Goal: Check status: Check status

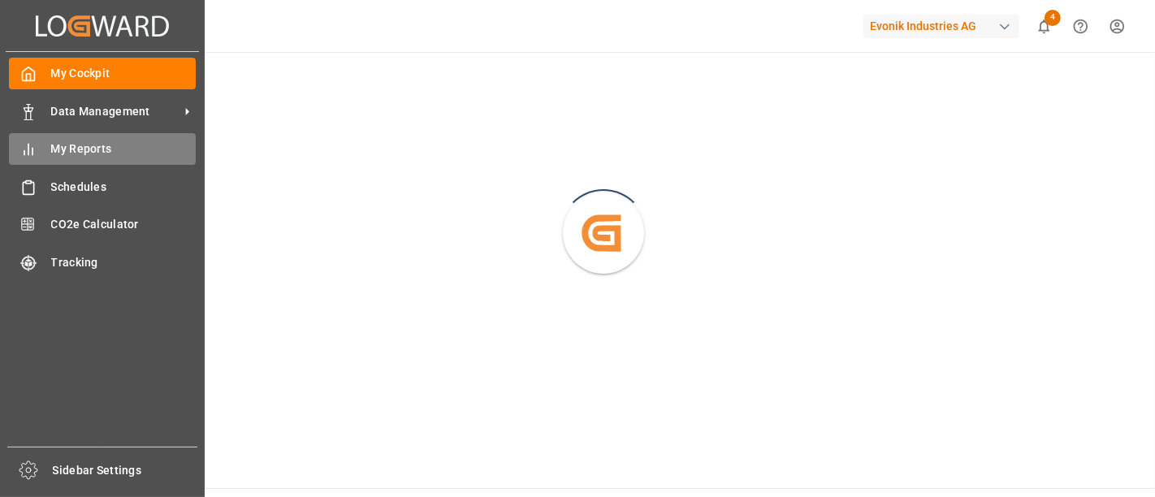
click at [93, 152] on span "My Reports" at bounding box center [123, 149] width 145 height 17
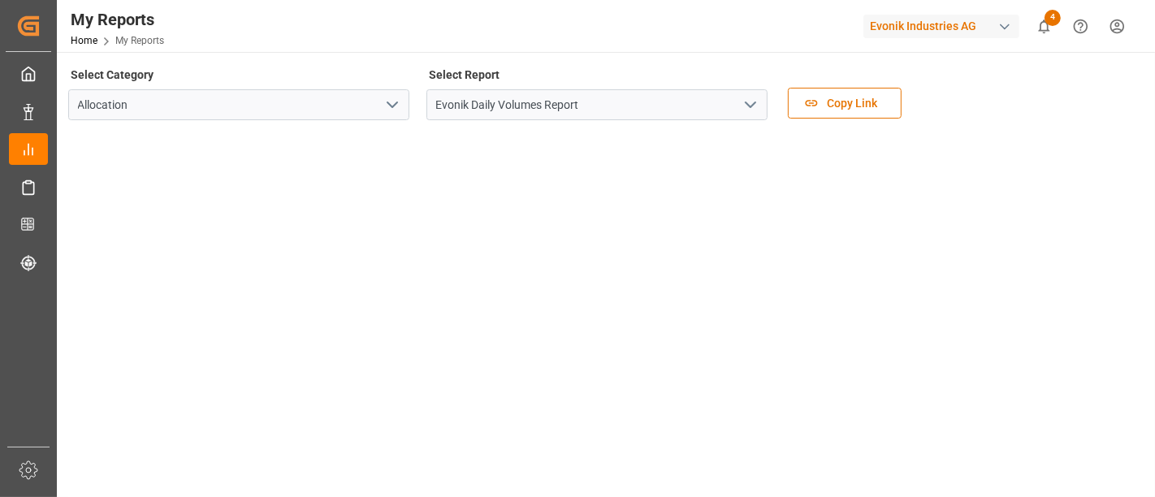
click at [747, 103] on icon "open menu" at bounding box center [750, 104] width 19 height 19
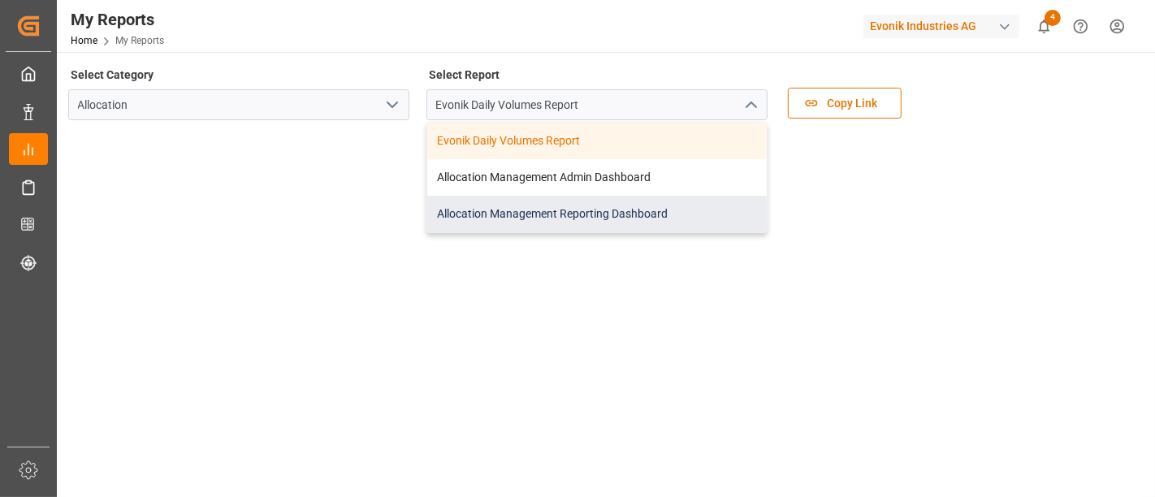
click at [519, 210] on div "Allocation Management Reporting Dashboard" at bounding box center [597, 214] width 340 height 37
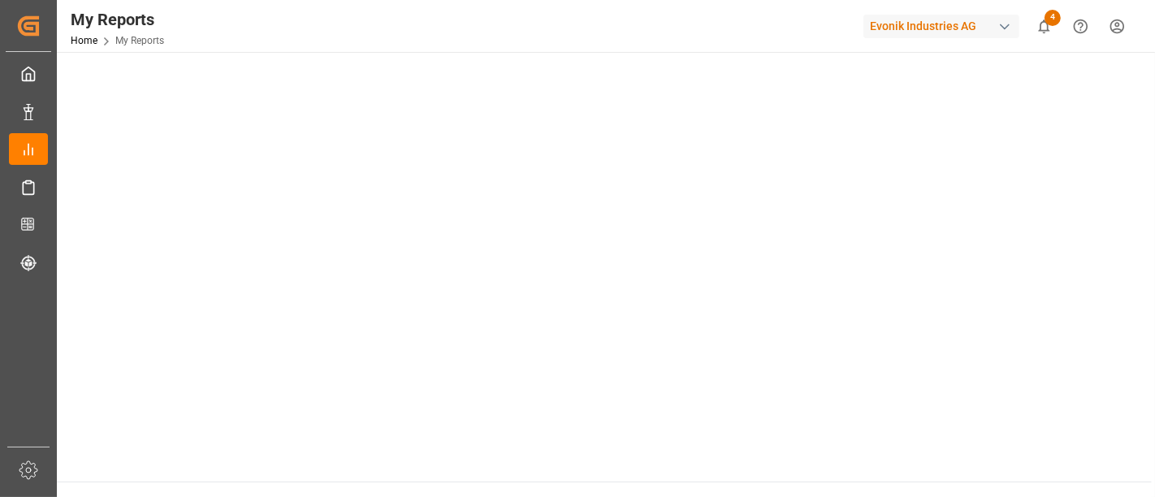
scroll to position [390, 0]
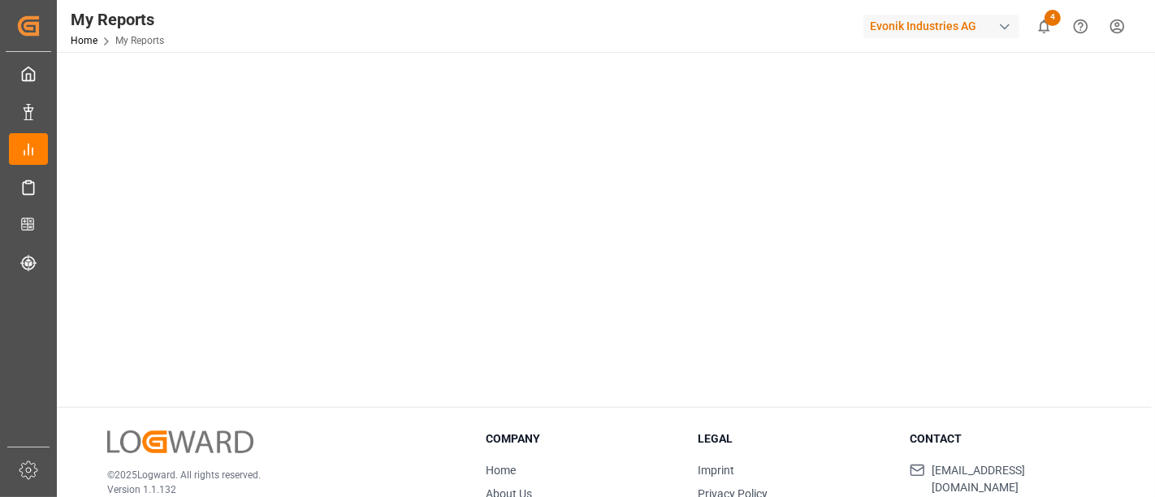
click at [1143, 115] on main "Select Category Allocation Select Report Allocation Management Reporting Dashbo…" at bounding box center [604, 34] width 1095 height 722
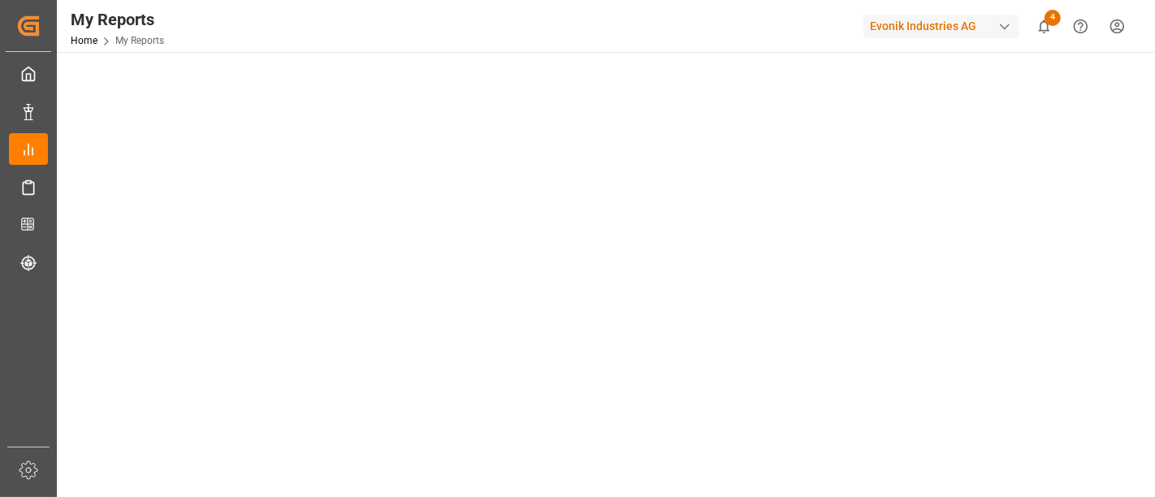
scroll to position [245, 0]
